Goal: Information Seeking & Learning: Find specific fact

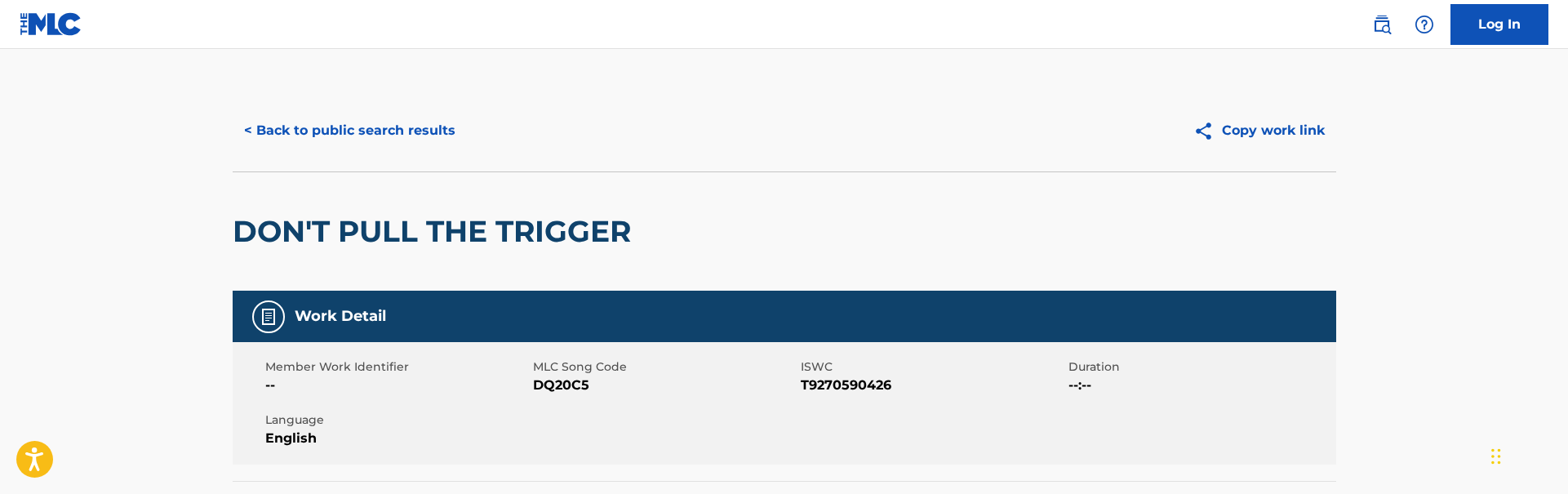
click at [402, 128] on button "< Back to public search results" at bounding box center [349, 131] width 234 height 41
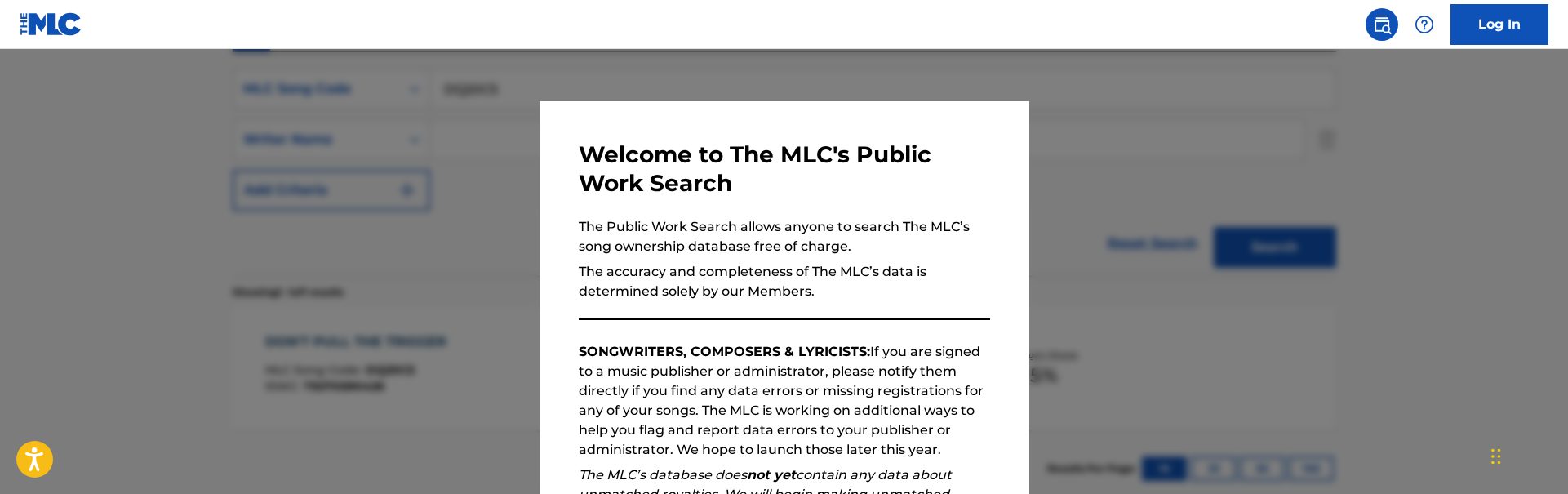
scroll to position [293, 0]
click at [402, 131] on div at bounding box center [784, 296] width 1568 height 494
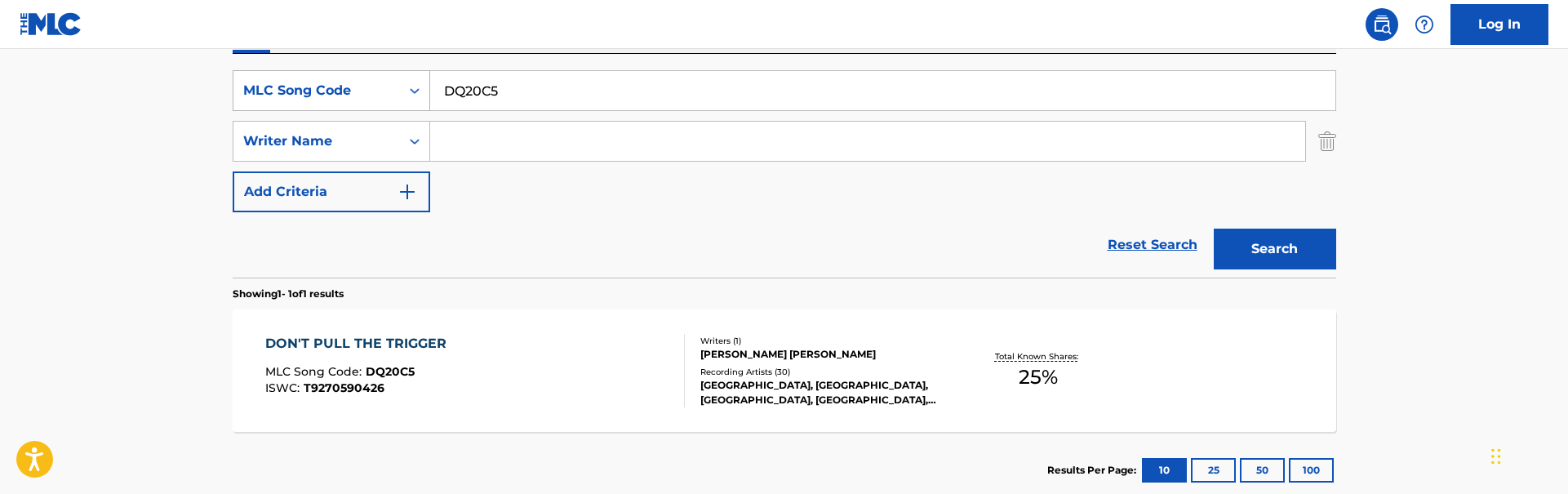
click at [402, 99] on div "Search Form" at bounding box center [414, 91] width 29 height 29
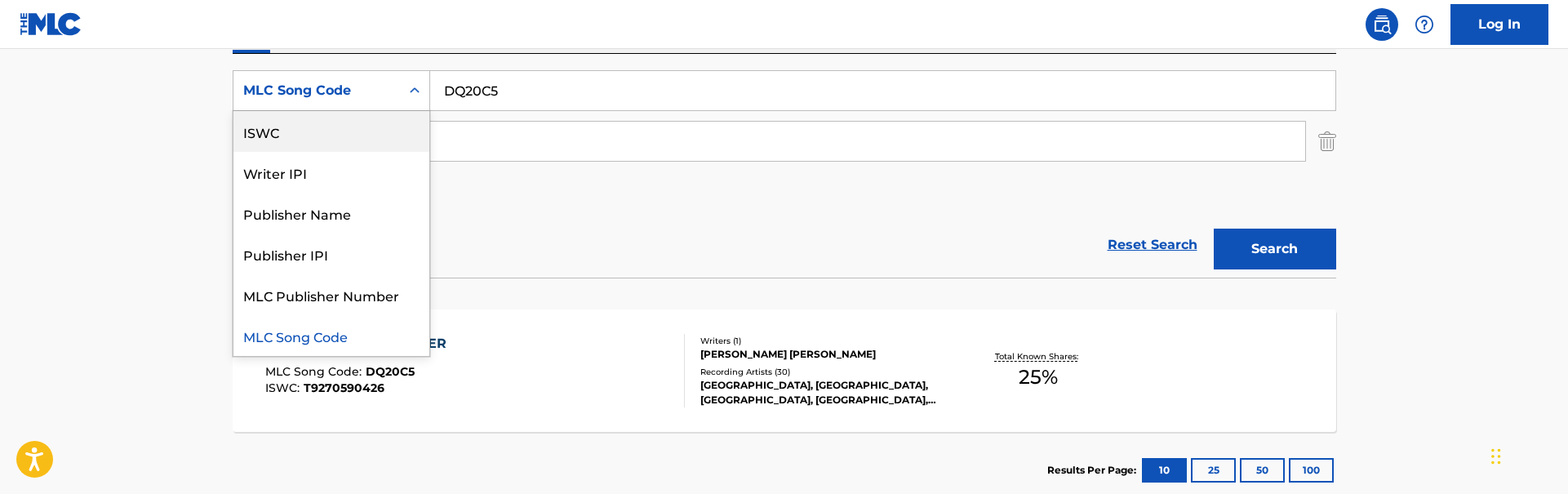
scroll to position [0, 0]
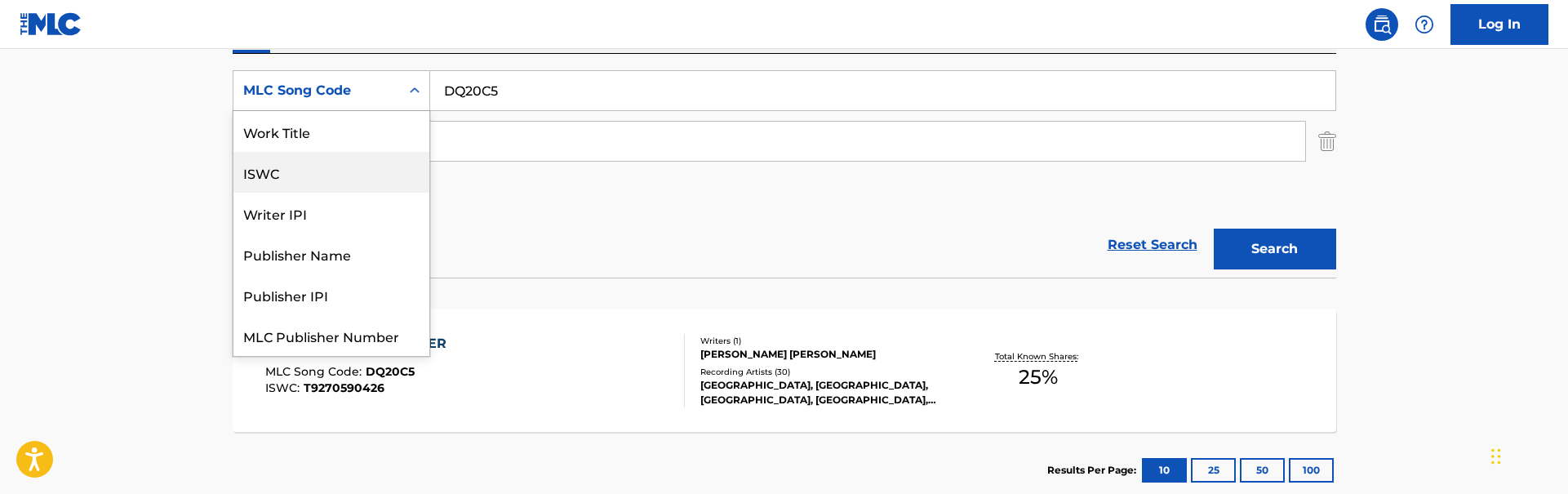
click at [396, 142] on div "Work Title" at bounding box center [331, 132] width 196 height 41
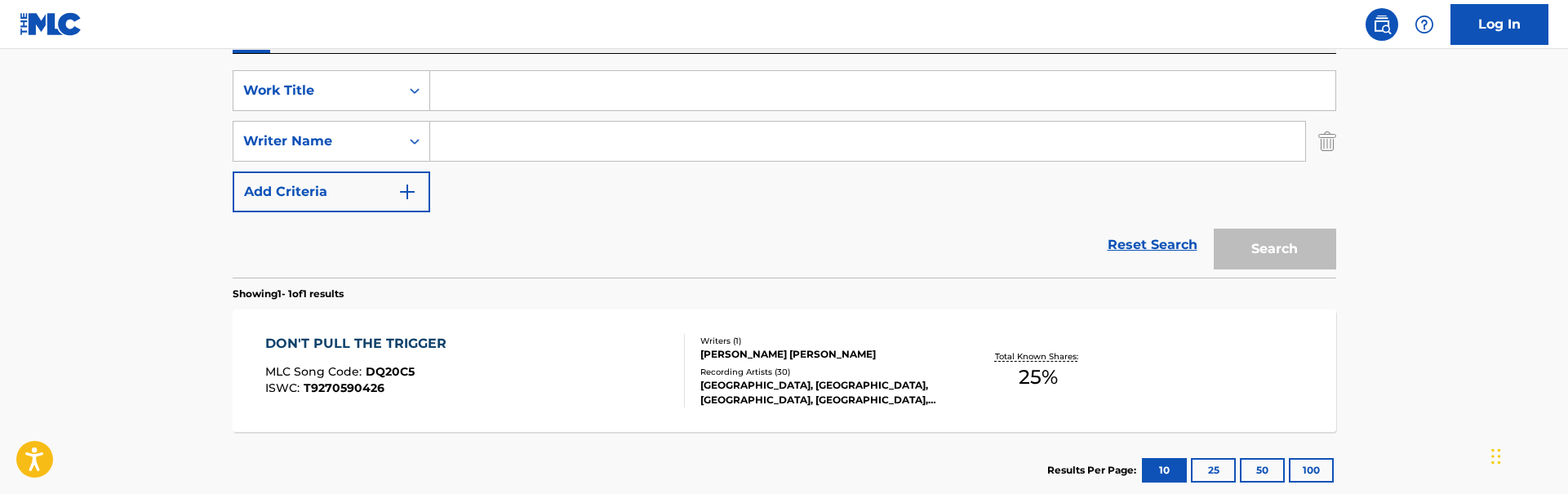
click at [556, 71] on input "Search Form" at bounding box center [882, 91] width 905 height 39
paste input "Nisemono"
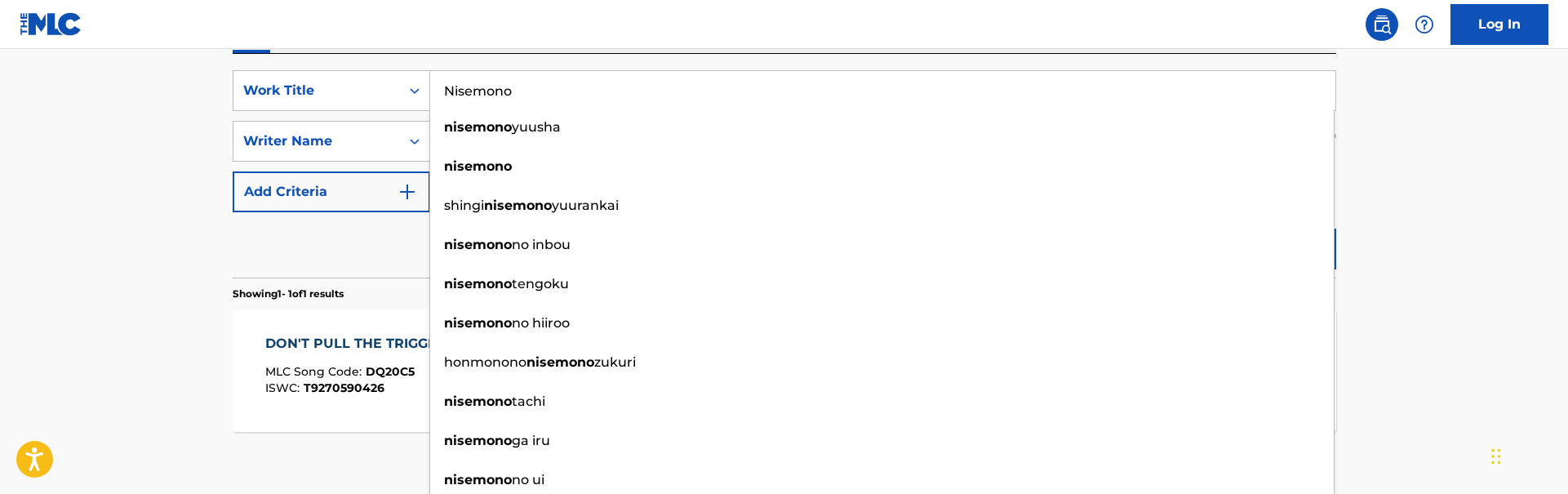
type input "Nisemono"
click at [210, 181] on main "The MLC Public Work Search The accuracy and completeness of The MLC's data is d…" at bounding box center [784, 136] width 1568 height 761
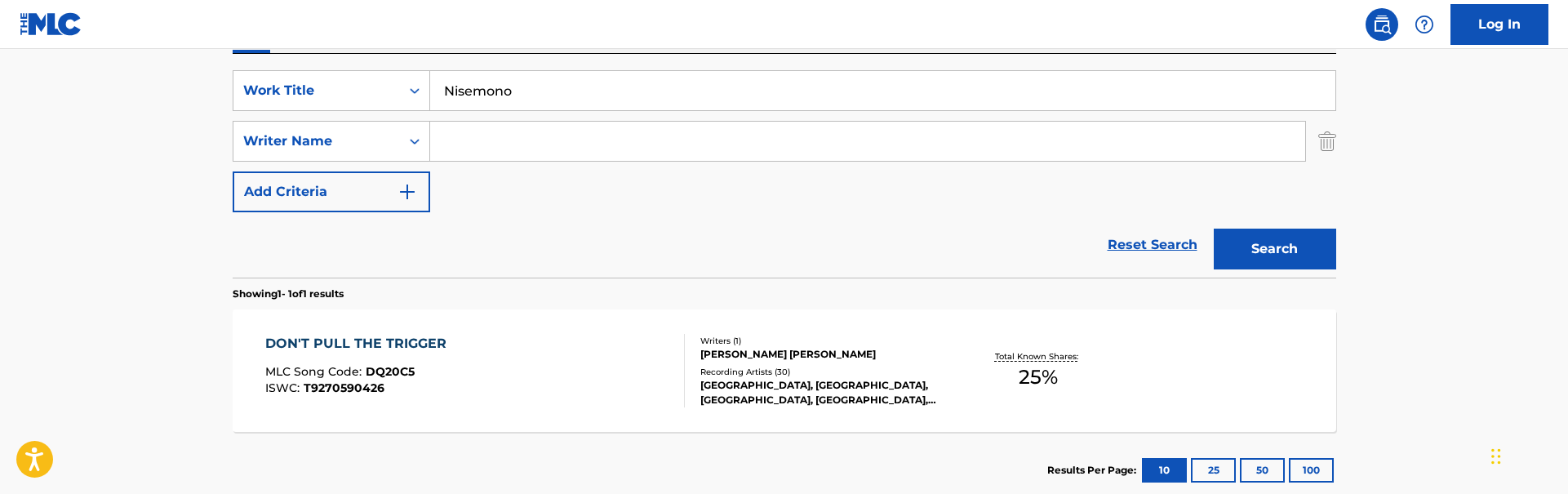
click at [1258, 244] on button "Search" at bounding box center [1274, 249] width 122 height 41
